Goal: Information Seeking & Learning: Learn about a topic

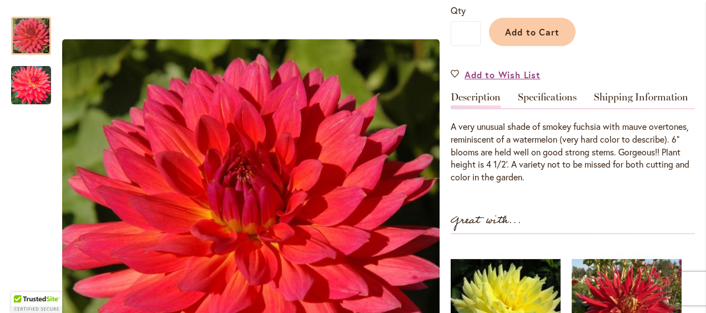
scroll to position [333, 0]
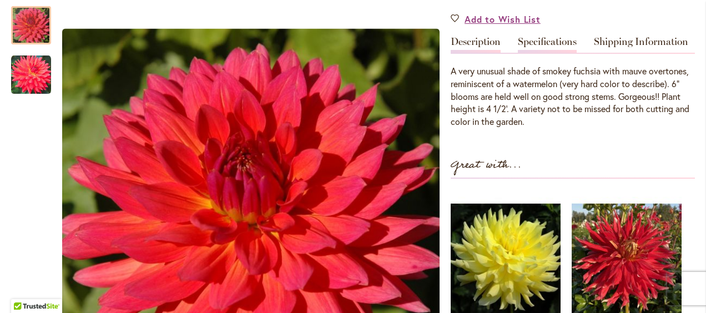
click at [546, 40] on link "Specifications" at bounding box center [547, 45] width 59 height 16
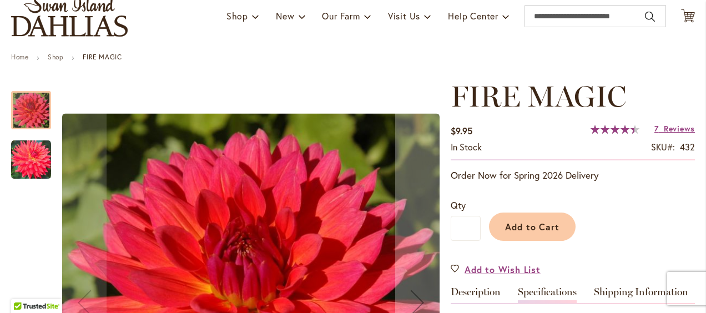
scroll to position [0, 0]
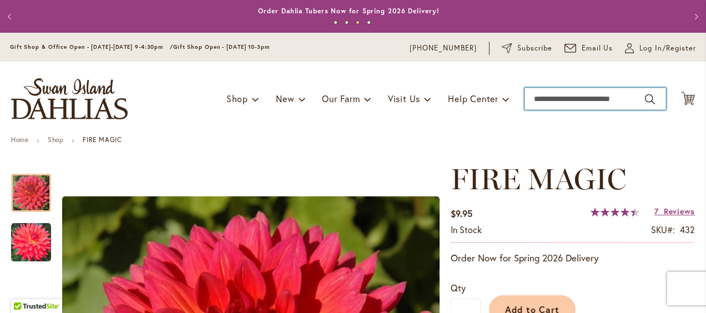
click at [558, 101] on input "Search" at bounding box center [594, 99] width 141 height 22
type input "**********"
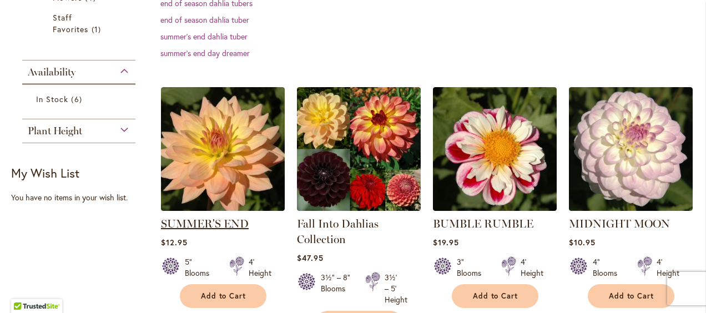
scroll to position [388, 0]
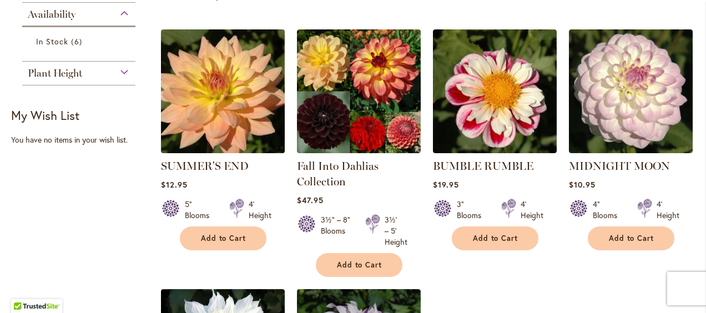
click at [197, 125] on img at bounding box center [223, 92] width 130 height 130
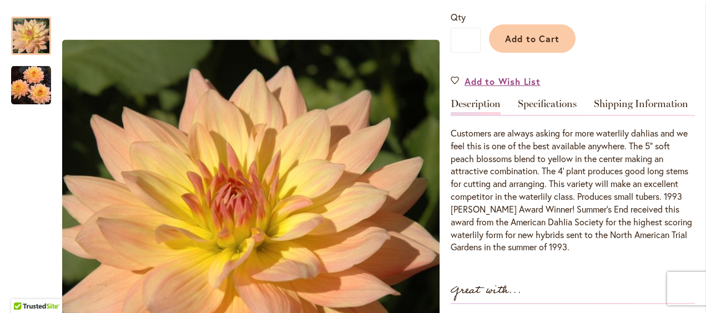
scroll to position [333, 0]
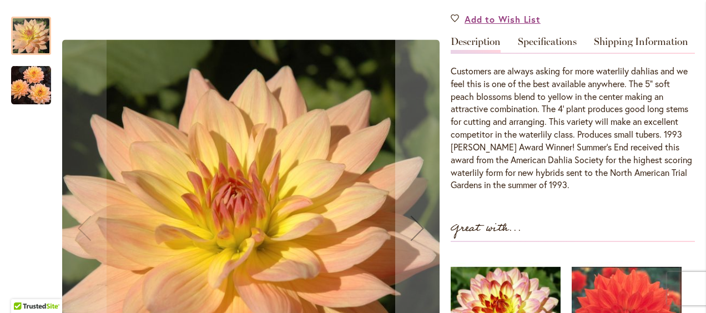
click at [36, 92] on img "SUMMER'S END" at bounding box center [31, 85] width 40 height 41
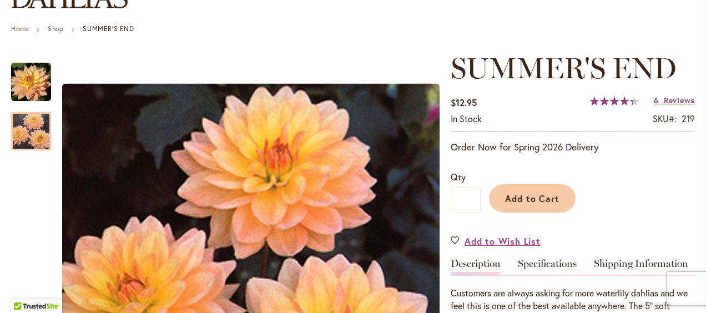
scroll to position [0, 0]
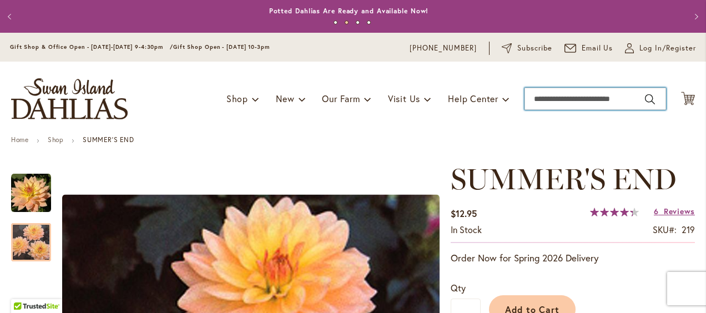
click at [568, 97] on input "Search" at bounding box center [594, 99] width 141 height 22
type input "**********"
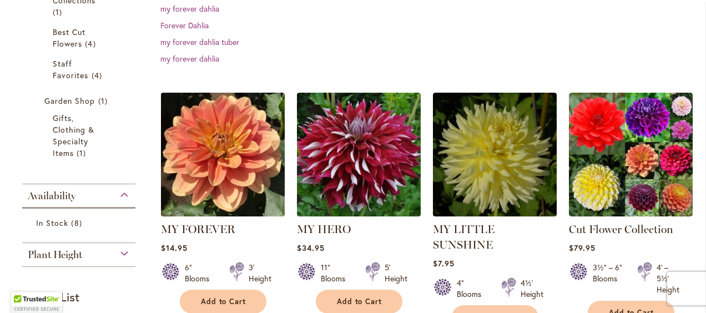
scroll to position [277, 0]
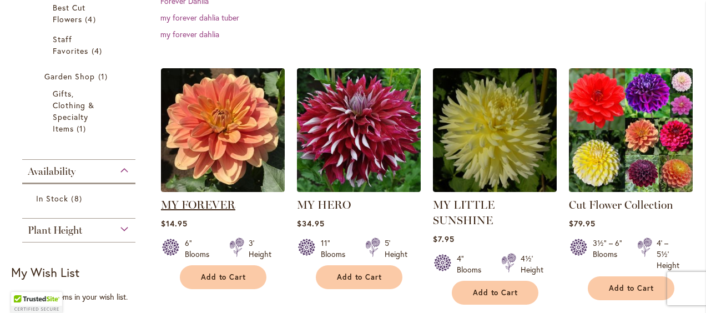
click at [223, 202] on link "MY FOREVER" at bounding box center [198, 204] width 74 height 13
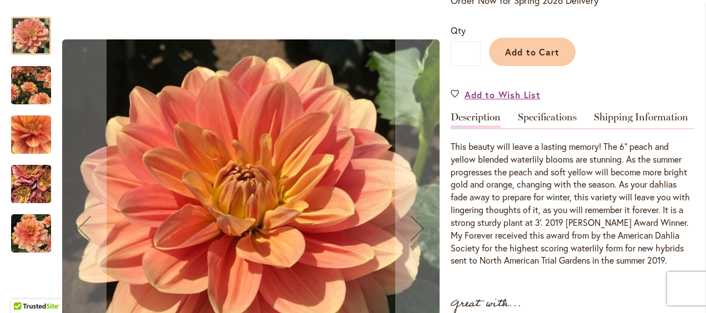
scroll to position [277, 0]
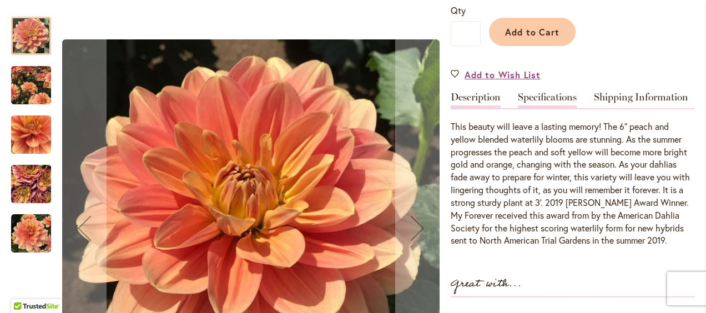
click at [542, 98] on link "Specifications" at bounding box center [547, 100] width 59 height 16
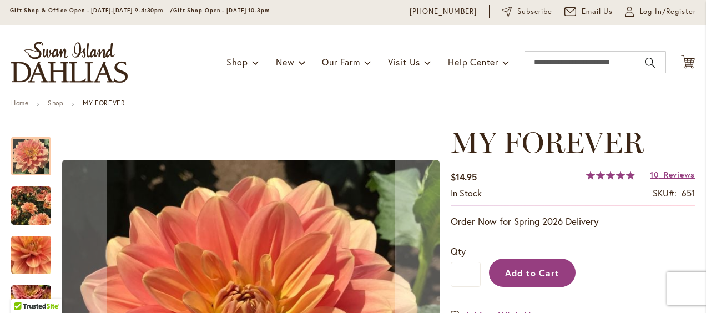
scroll to position [36, 0]
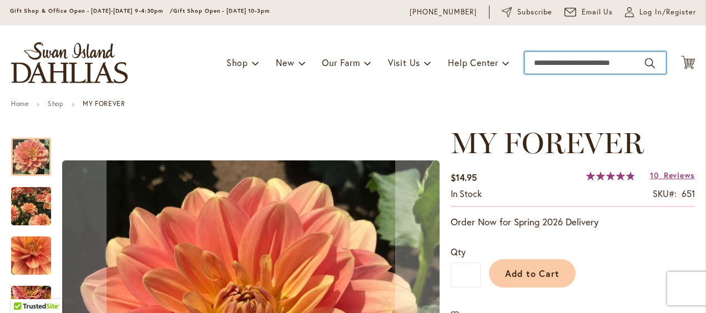
click at [556, 60] on input "Search" at bounding box center [594, 63] width 141 height 22
type input "********"
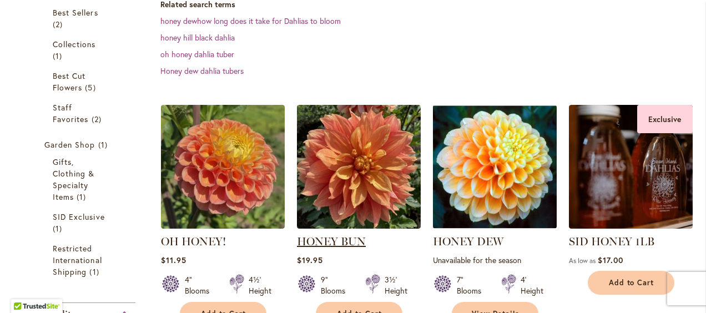
scroll to position [277, 0]
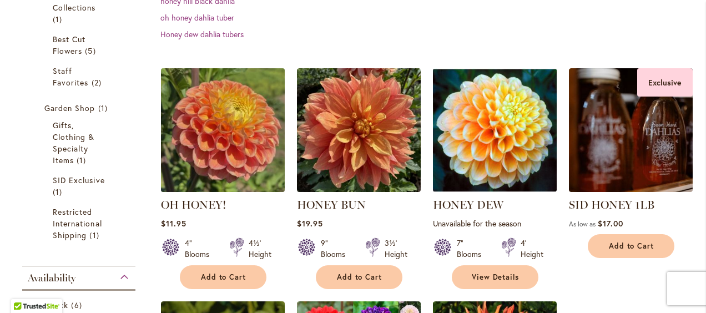
click at [226, 155] on img at bounding box center [223, 130] width 130 height 130
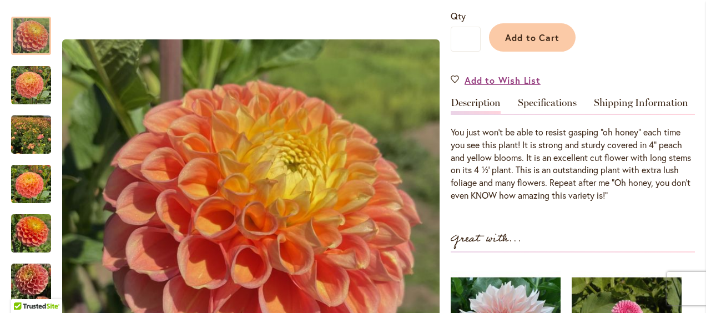
scroll to position [333, 0]
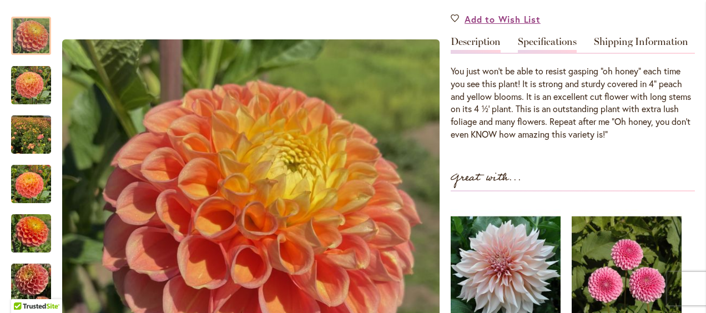
click at [563, 41] on link "Specifications" at bounding box center [547, 45] width 59 height 16
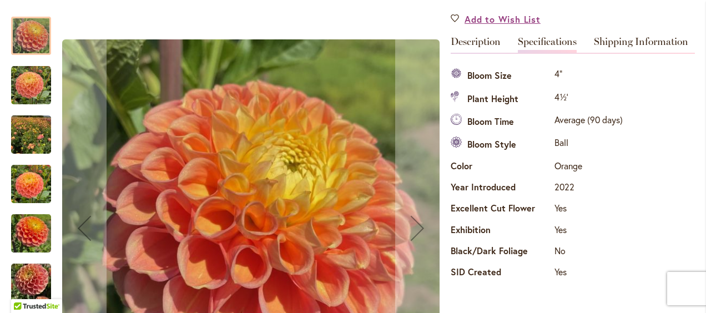
click at [35, 83] on img "Oh Honey!" at bounding box center [31, 85] width 40 height 40
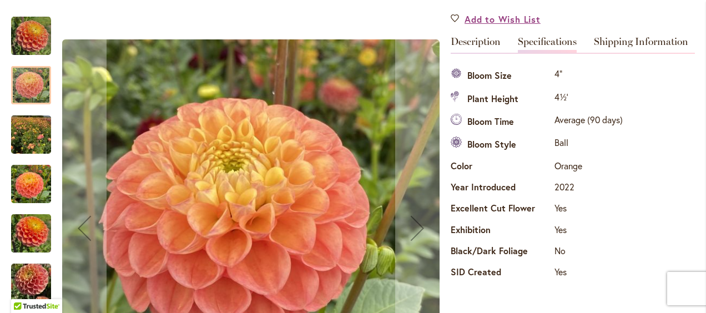
click at [36, 41] on img "Oh Honey!" at bounding box center [31, 36] width 40 height 40
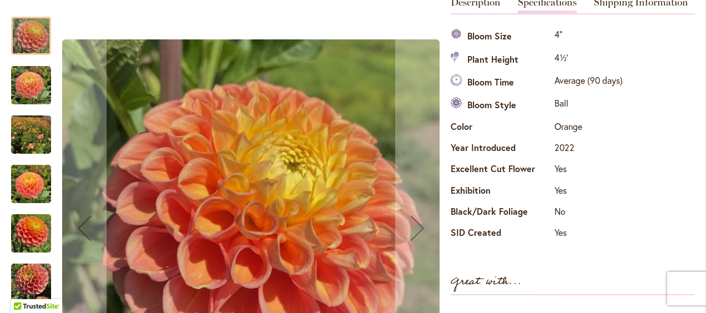
scroll to position [388, 0]
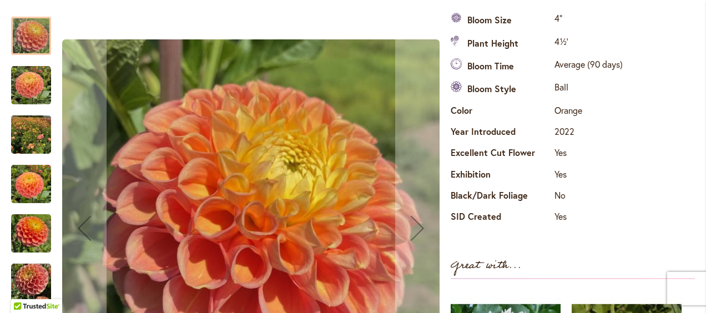
click at [33, 241] on img "Oh Honey!" at bounding box center [31, 233] width 40 height 53
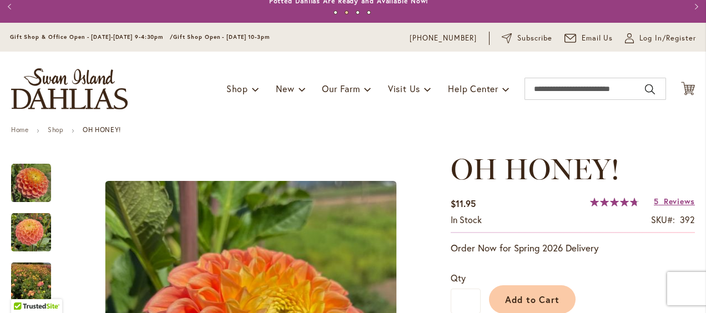
scroll to position [0, 0]
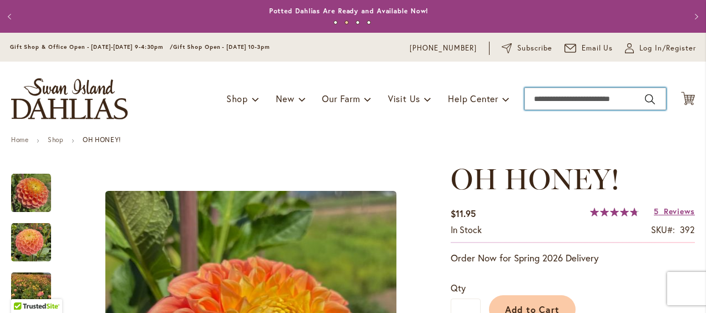
click at [581, 100] on input "Search" at bounding box center [594, 99] width 141 height 22
type input "********"
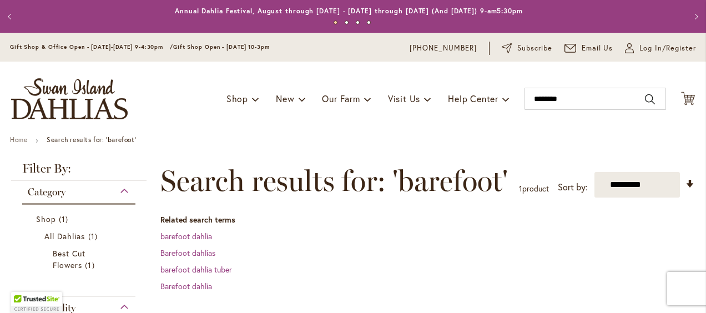
scroll to position [222, 0]
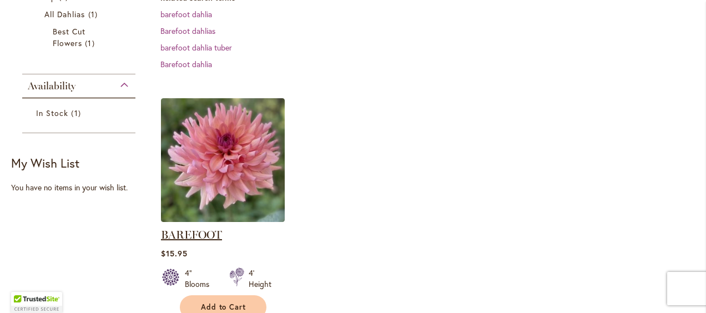
click at [190, 231] on link "BAREFOOT" at bounding box center [191, 234] width 61 height 13
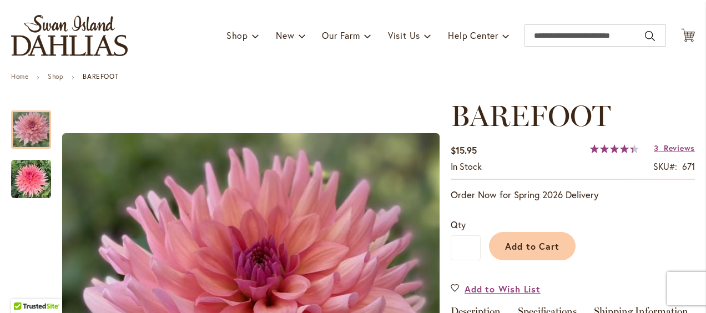
scroll to position [222, 0]
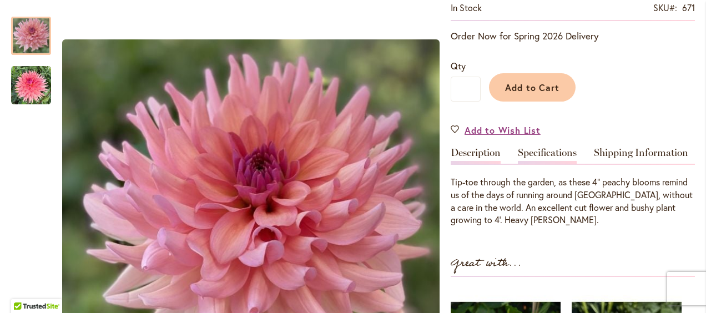
click at [539, 156] on link "Specifications" at bounding box center [547, 156] width 59 height 16
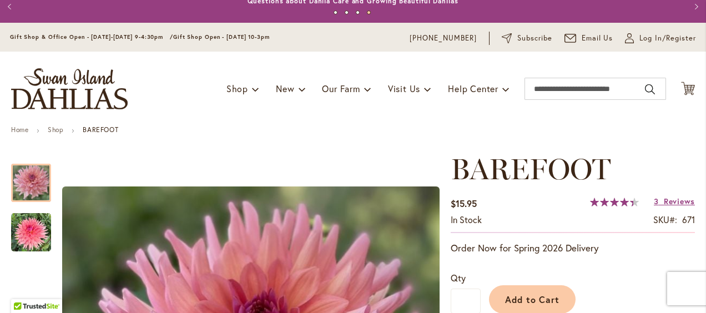
scroll to position [0, 0]
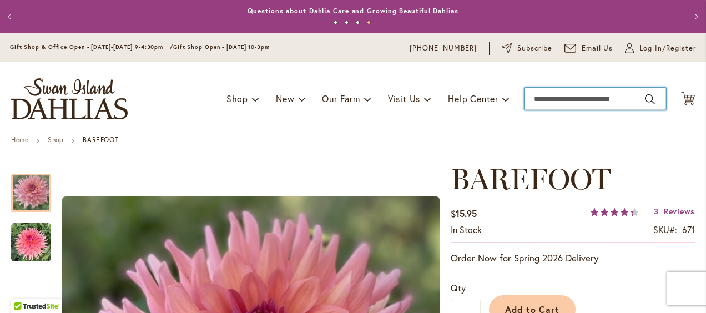
click at [574, 94] on input "Search" at bounding box center [594, 99] width 141 height 22
type input "********"
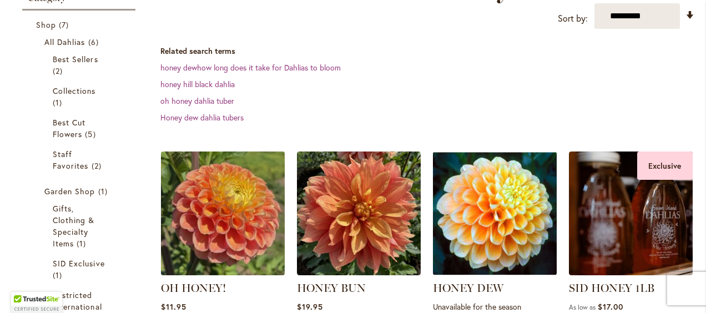
scroll to position [222, 0]
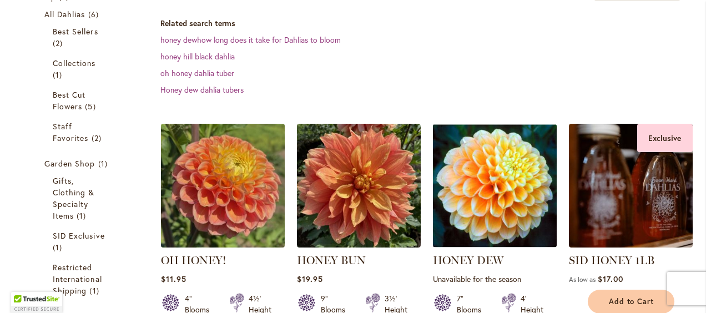
click at [202, 204] on img at bounding box center [223, 186] width 130 height 130
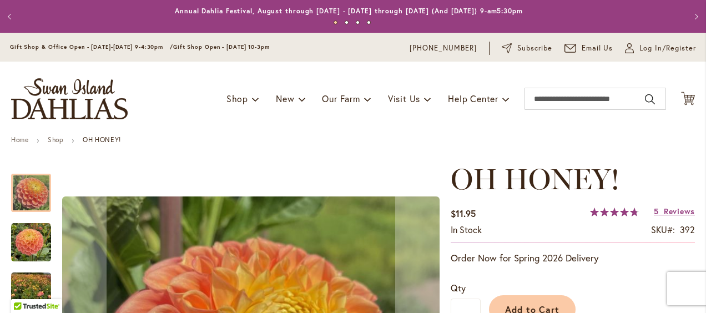
scroll to position [222, 0]
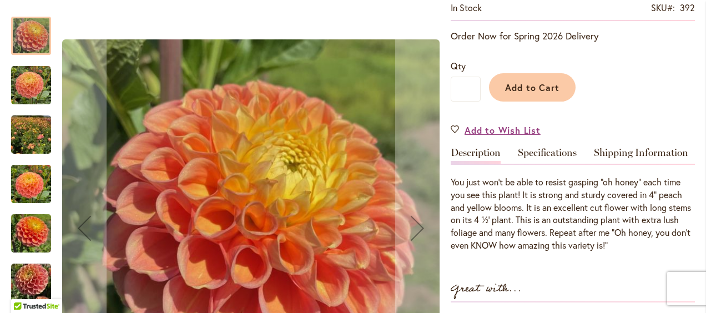
click at [32, 79] on img "Oh Honey!" at bounding box center [31, 85] width 40 height 40
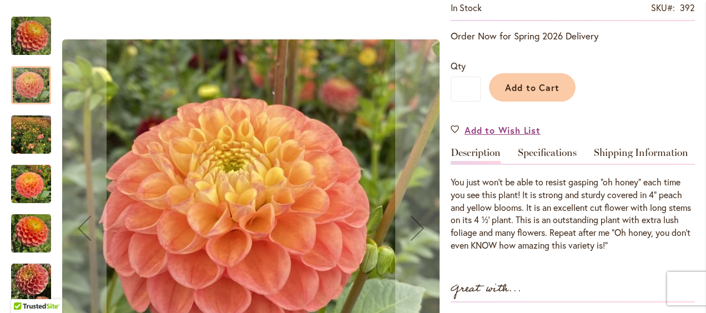
click at [27, 184] on img "Oh Honey!" at bounding box center [31, 184] width 40 height 53
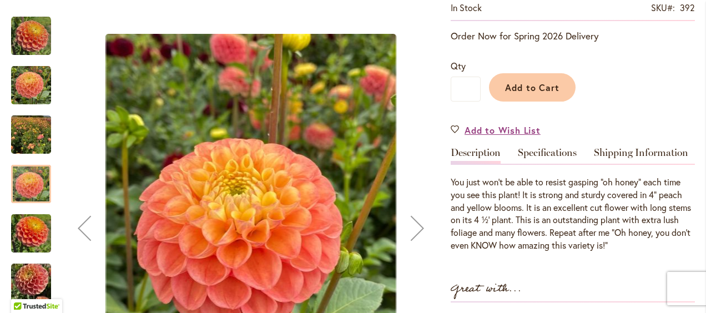
click at [26, 232] on img "Oh Honey!" at bounding box center [31, 233] width 40 height 53
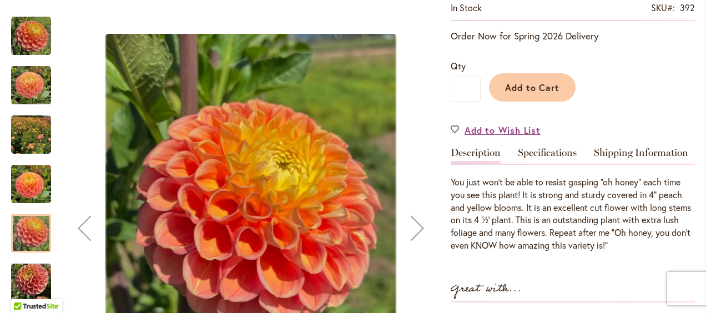
drag, startPoint x: 307, startPoint y: 179, endPoint x: 249, endPoint y: 156, distance: 62.3
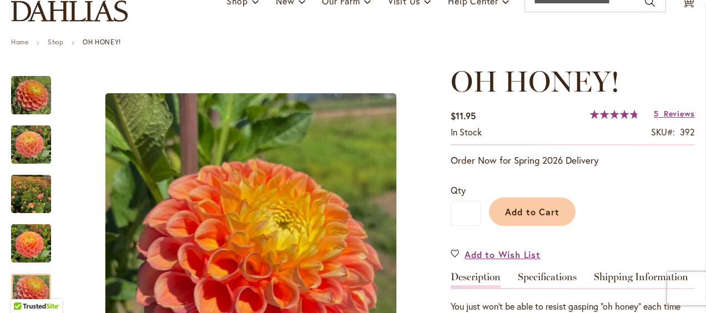
scroll to position [0, 0]
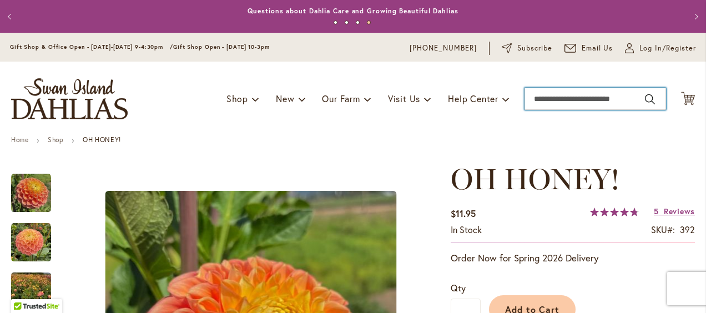
click at [564, 98] on input "Search" at bounding box center [594, 99] width 141 height 22
type input "**********"
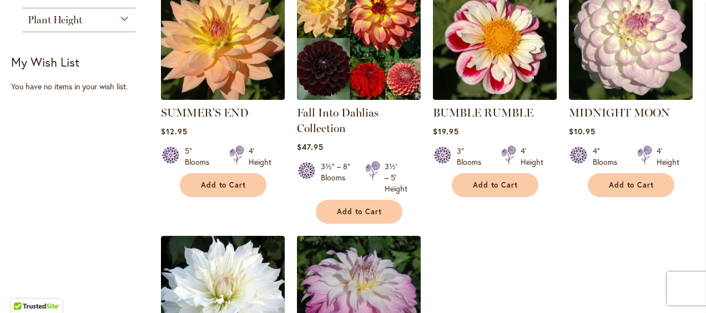
scroll to position [444, 0]
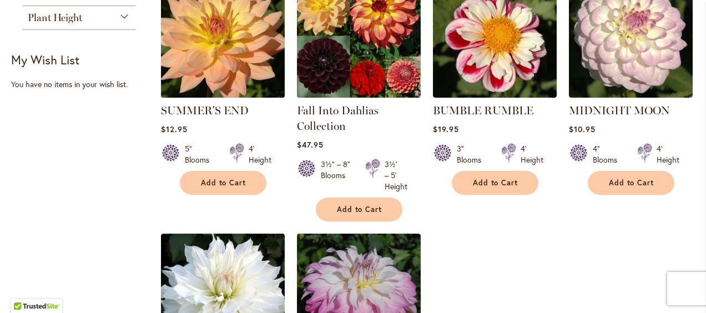
click at [235, 82] on img at bounding box center [223, 36] width 130 height 130
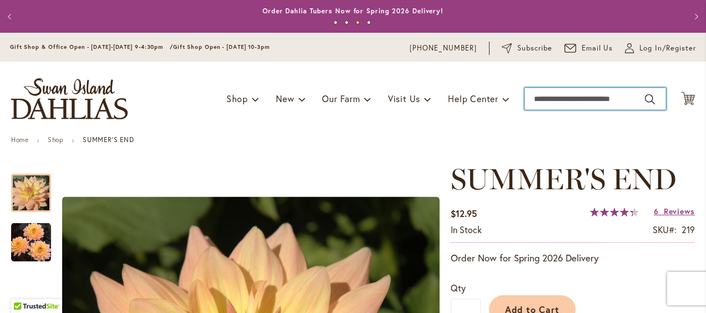
drag, startPoint x: 608, startPoint y: 99, endPoint x: 600, endPoint y: 100, distance: 7.8
click at [608, 99] on input "Search" at bounding box center [594, 99] width 141 height 22
type input "**********"
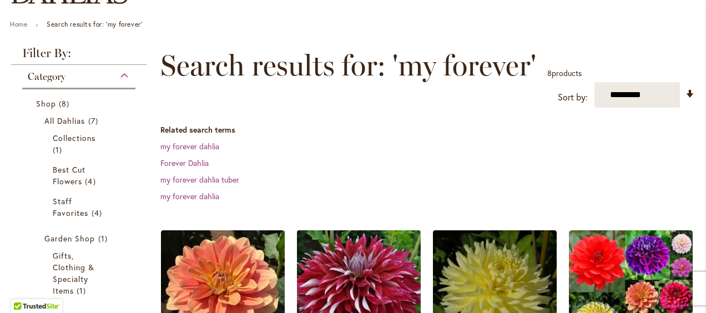
scroll to position [222, 0]
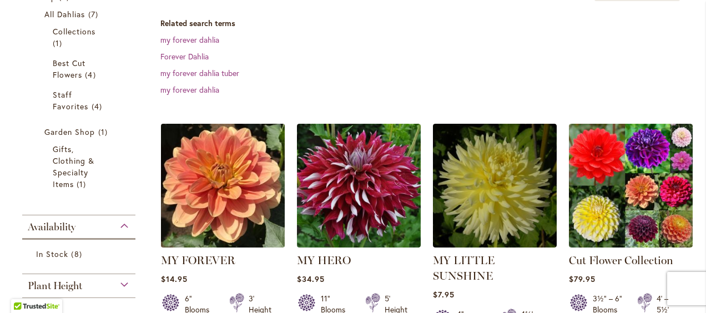
click at [227, 206] on img at bounding box center [223, 186] width 130 height 130
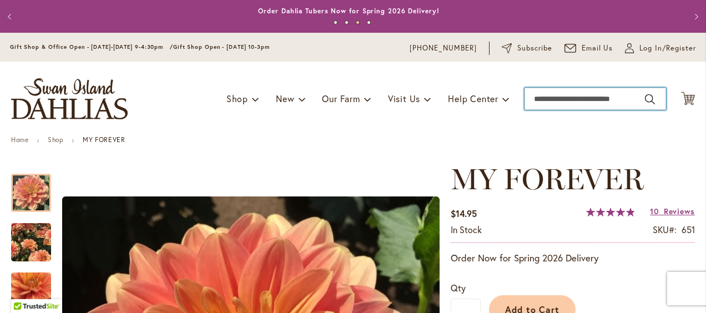
click at [577, 101] on input "Search" at bounding box center [594, 99] width 141 height 22
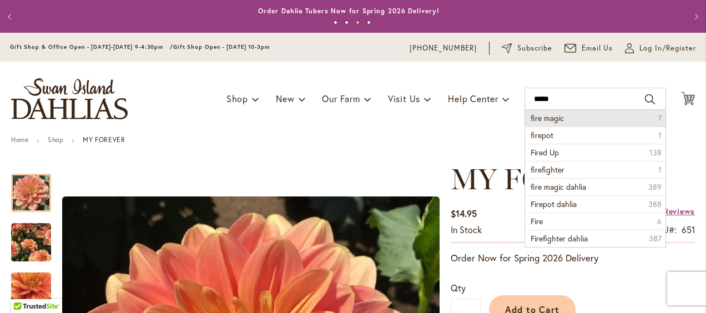
click at [555, 116] on li "fire magic 7" at bounding box center [595, 118] width 140 height 17
type input "**********"
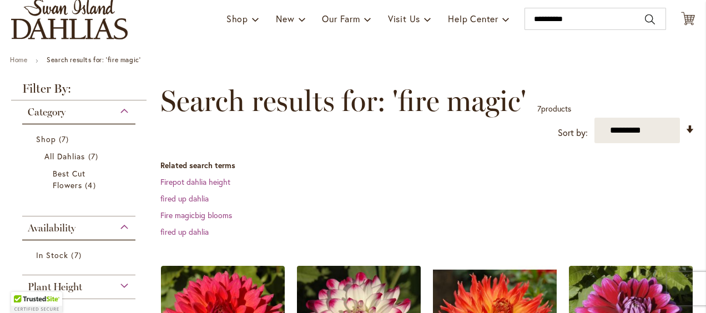
scroll to position [222, 0]
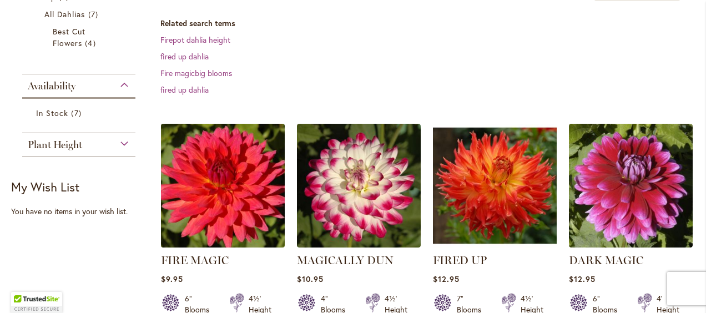
click at [235, 195] on img at bounding box center [223, 186] width 130 height 130
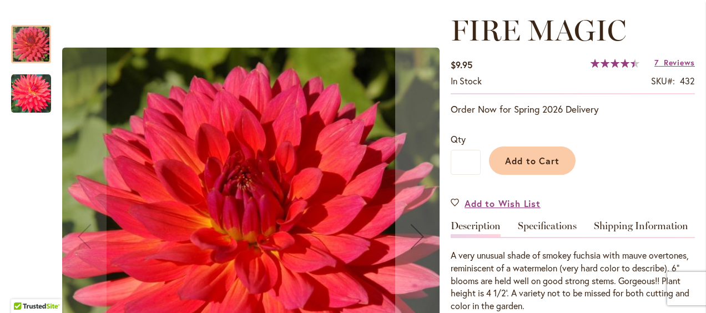
scroll to position [166, 0]
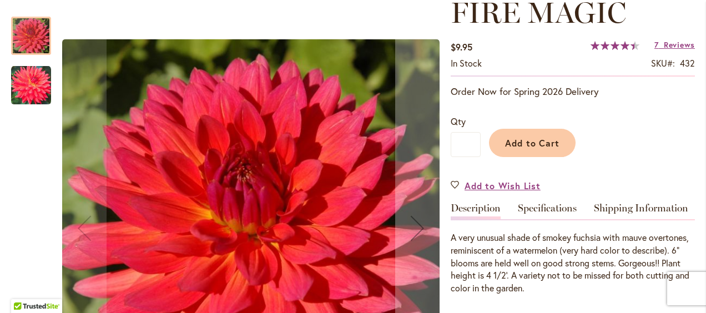
click at [257, 155] on img "FIRE MAGIC" at bounding box center [250, 228] width 377 height 378
